Goal: Task Accomplishment & Management: Manage account settings

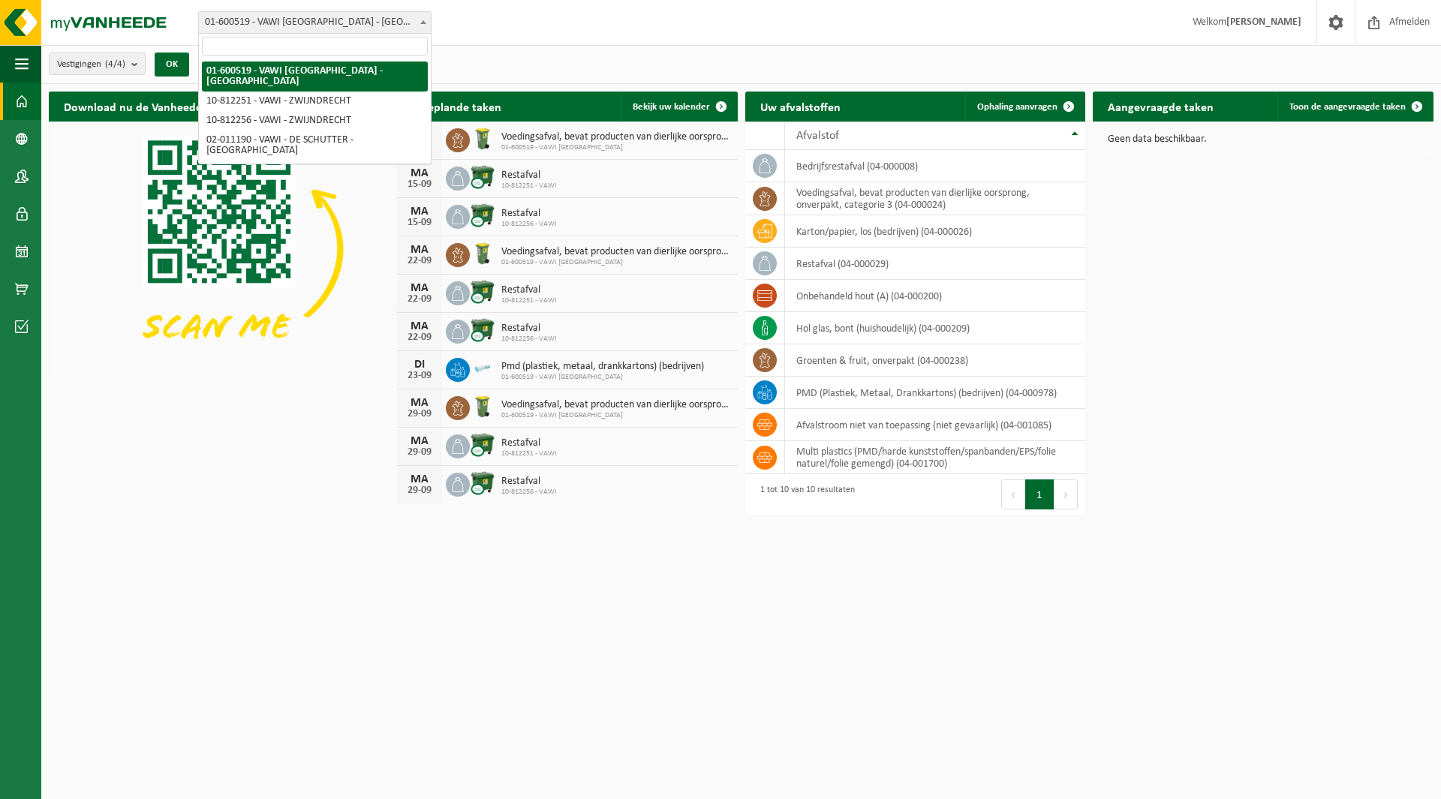
click at [422, 21] on b at bounding box center [423, 22] width 6 height 4
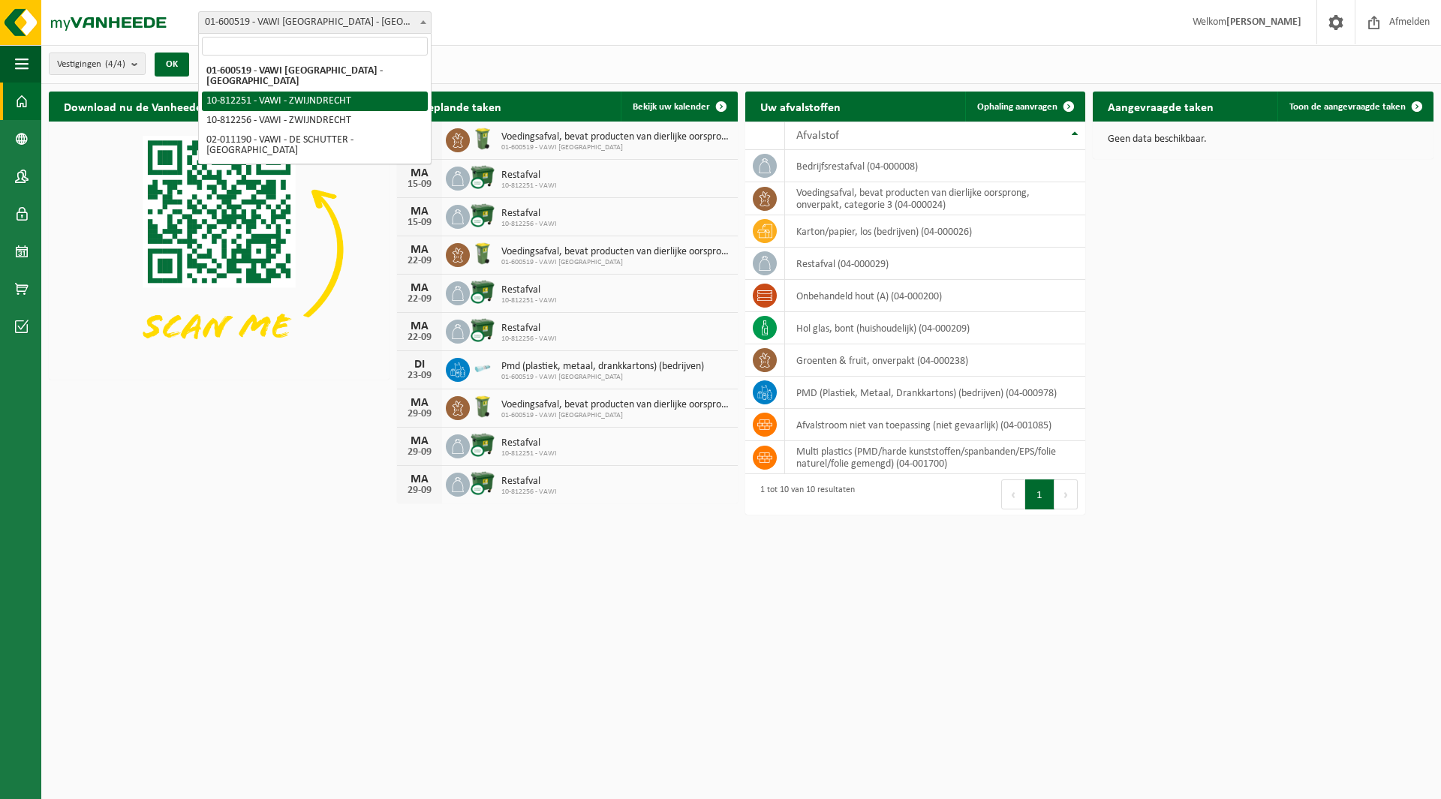
select select "36888"
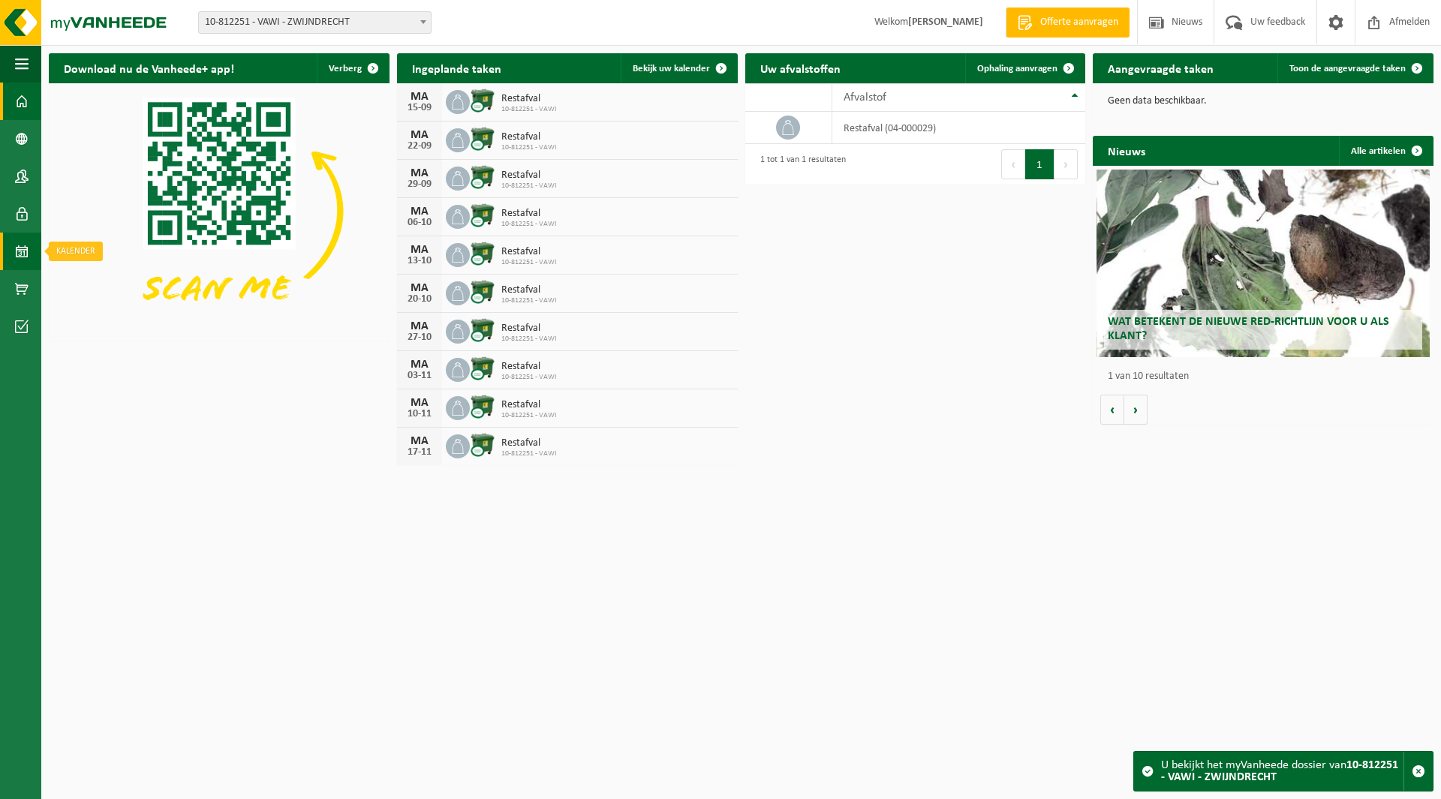
click at [23, 252] on span at bounding box center [22, 252] width 14 height 38
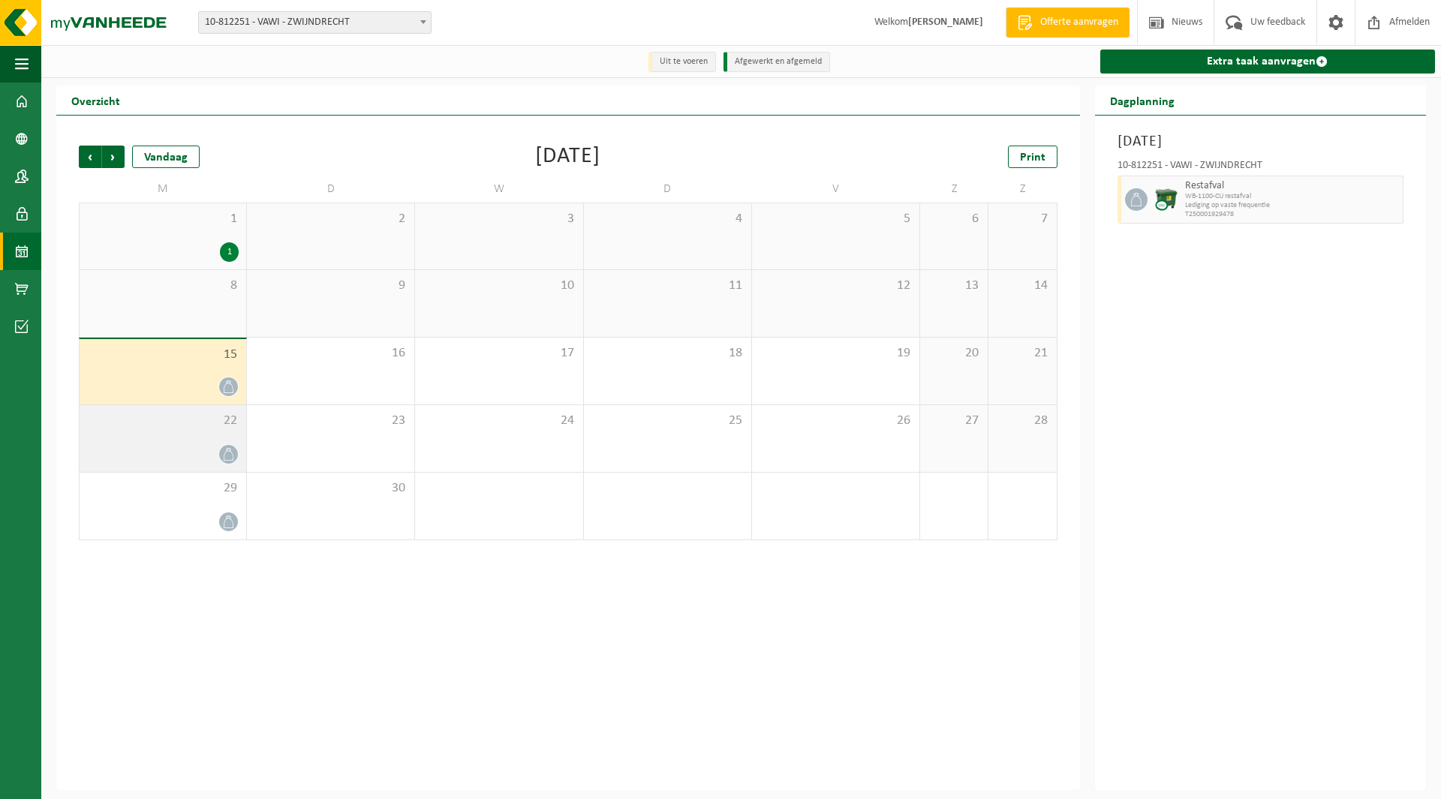
click at [230, 454] on icon at bounding box center [228, 454] width 13 height 13
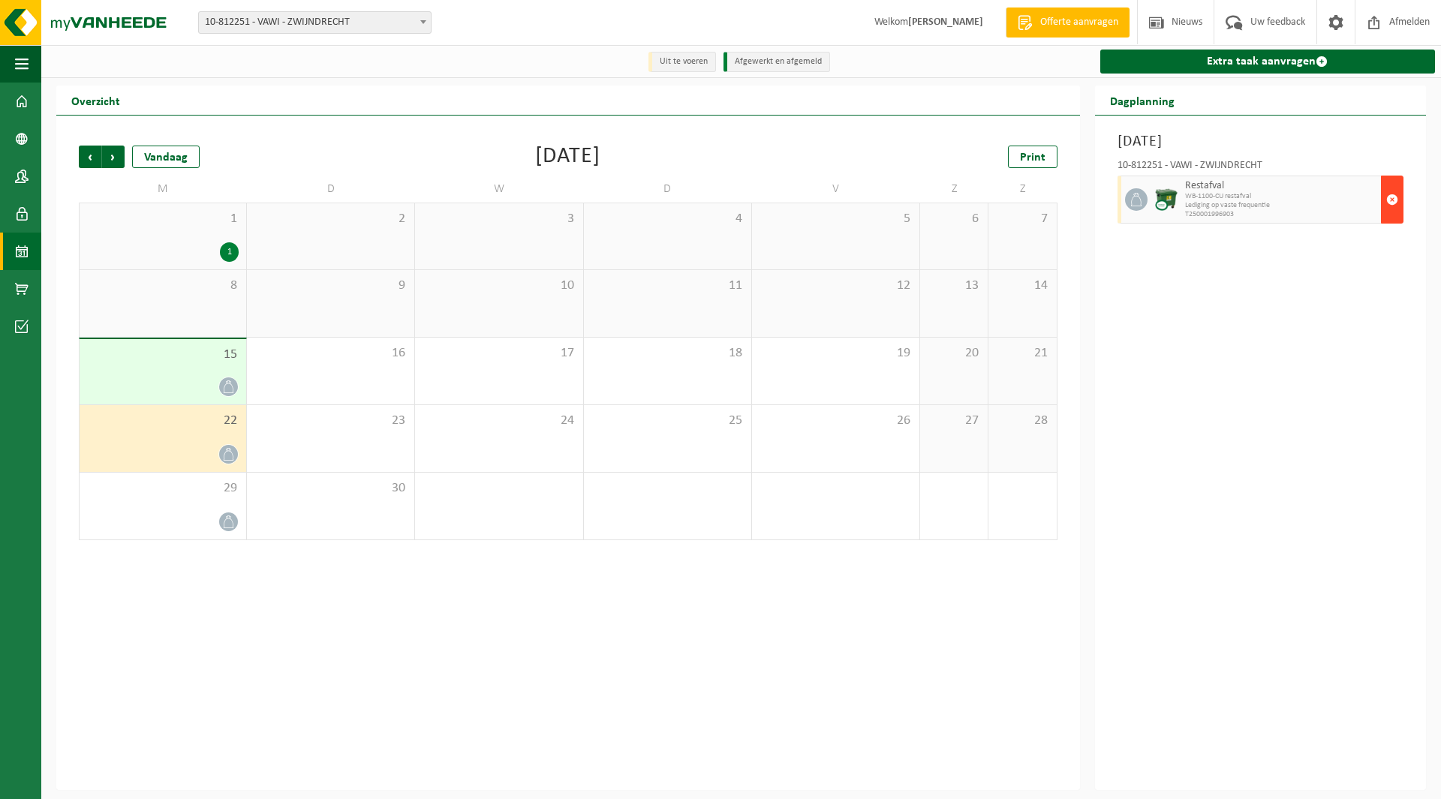
click at [1393, 200] on span "button" at bounding box center [1392, 200] width 12 height 30
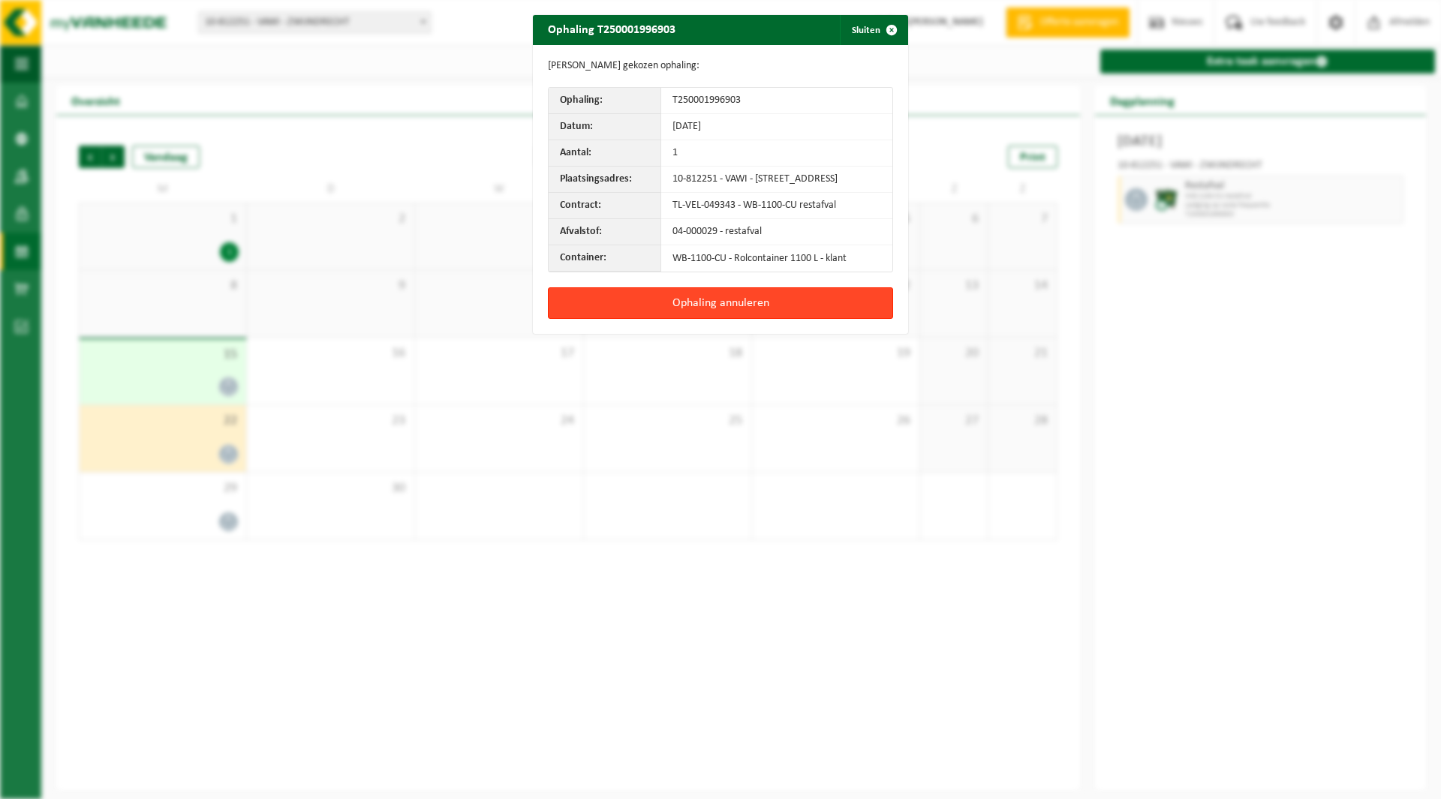
click at [729, 314] on button "Ophaling annuleren" at bounding box center [720, 303] width 345 height 32
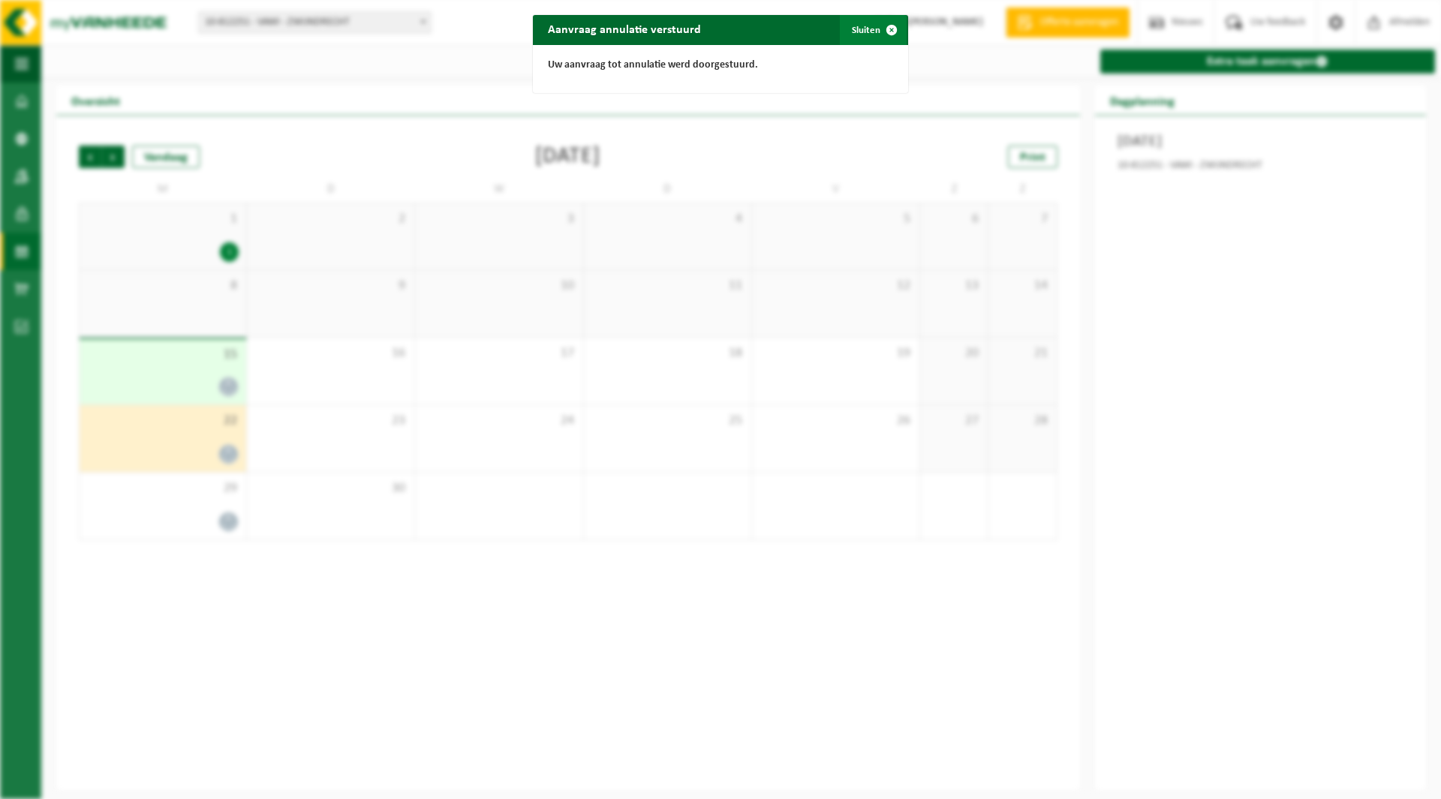
click at [887, 26] on span "button" at bounding box center [891, 30] width 30 height 30
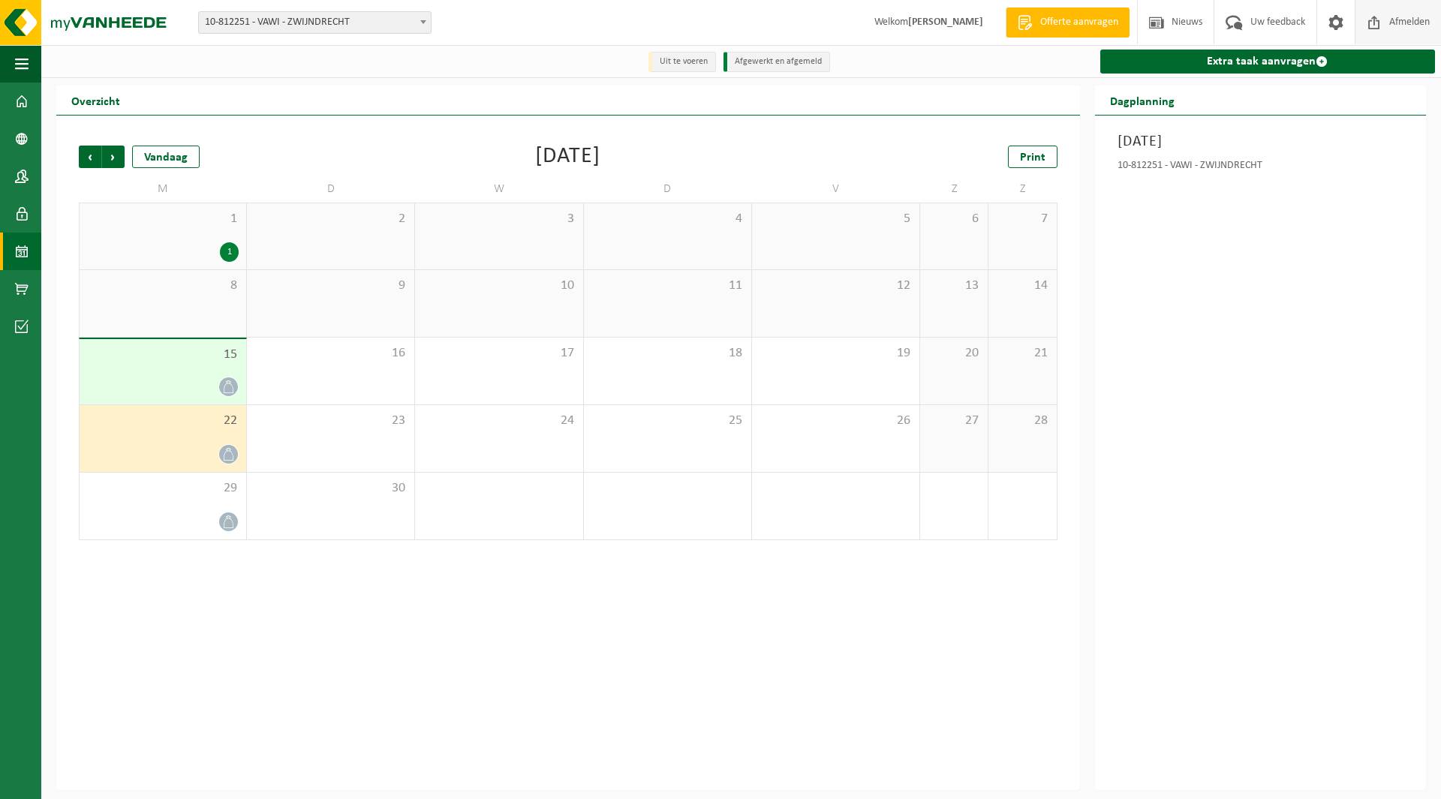
click at [1370, 25] on span at bounding box center [1374, 22] width 23 height 44
